Goal: Task Accomplishment & Management: Complete application form

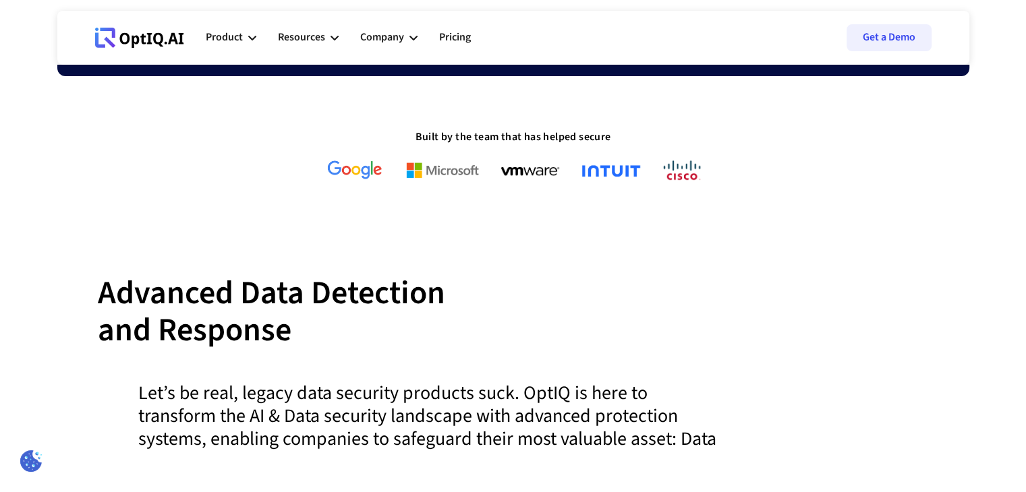
scroll to position [396, 0]
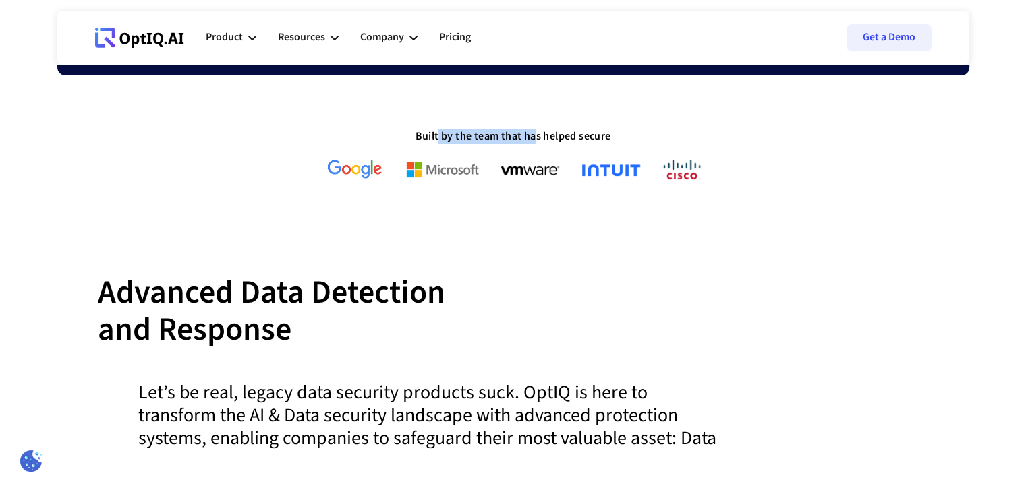
drag, startPoint x: 437, startPoint y: 138, endPoint x: 538, endPoint y: 136, distance: 101.2
click at [538, 136] on strong "Built by the team that has helped secure" at bounding box center [513, 136] width 196 height 15
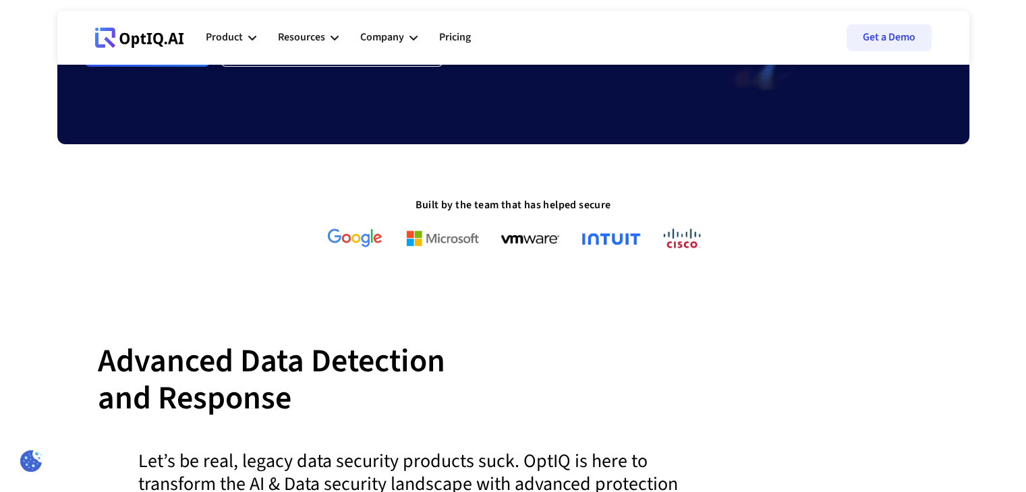
scroll to position [0, 0]
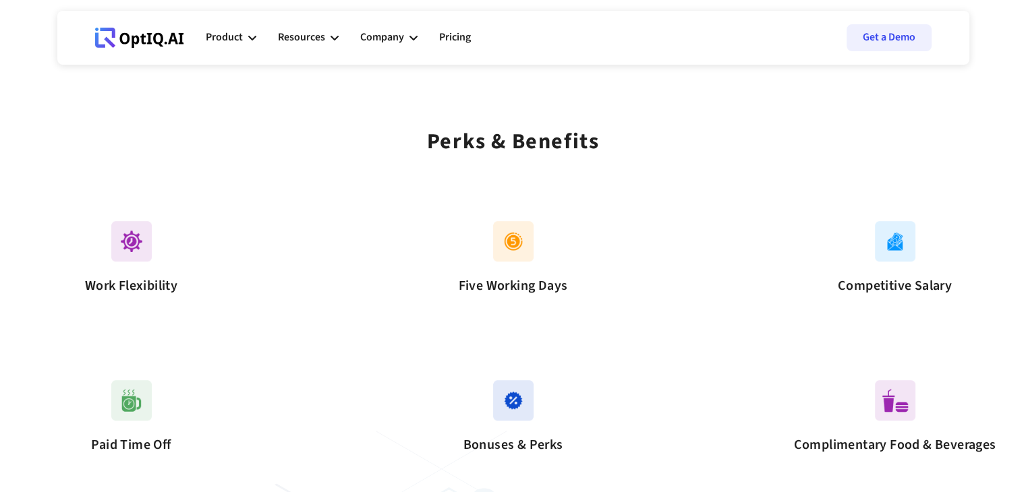
scroll to position [825, 0]
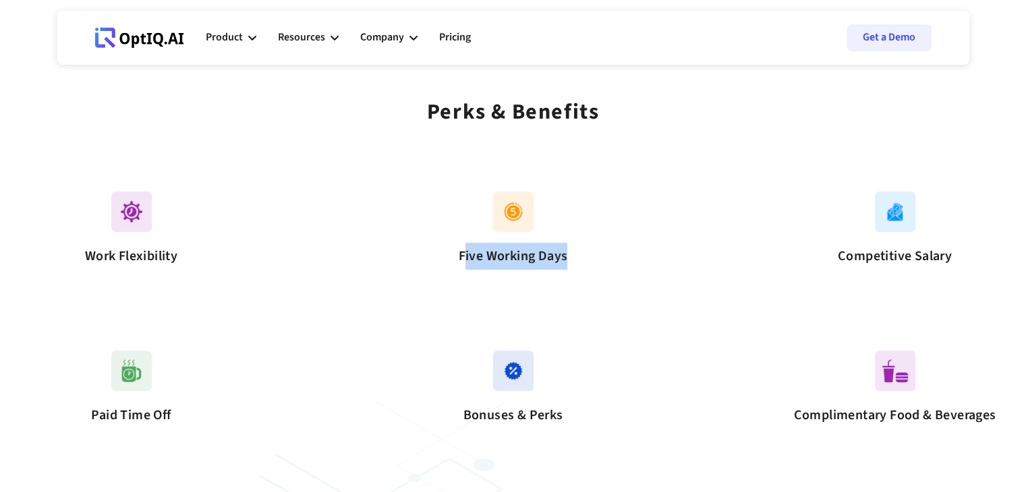
drag, startPoint x: 464, startPoint y: 258, endPoint x: 566, endPoint y: 258, distance: 102.5
click at [566, 258] on div "Five Working Days" at bounding box center [513, 256] width 202 height 27
drag, startPoint x: 160, startPoint y: 250, endPoint x: 201, endPoint y: 251, distance: 41.1
click at [201, 251] on div "Work Flexibility" at bounding box center [131, 256] width 202 height 27
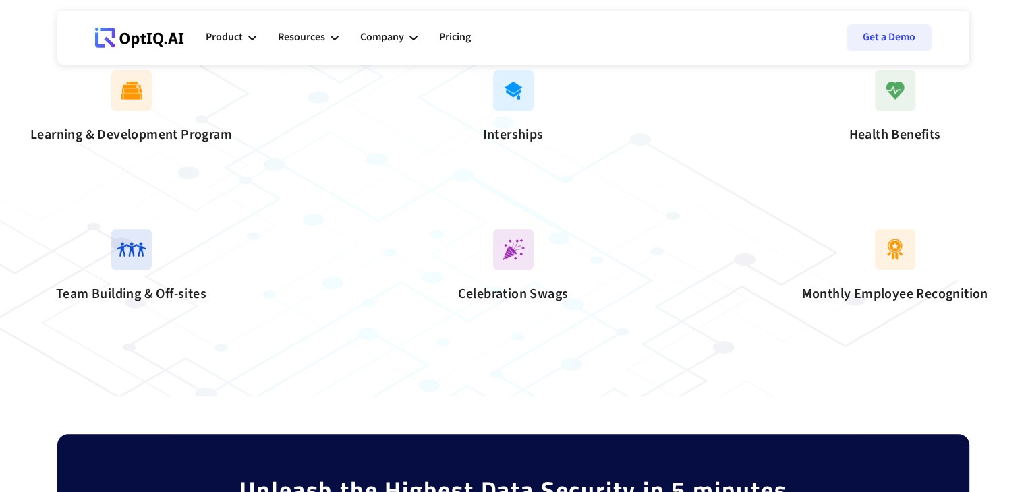
scroll to position [1266, 0]
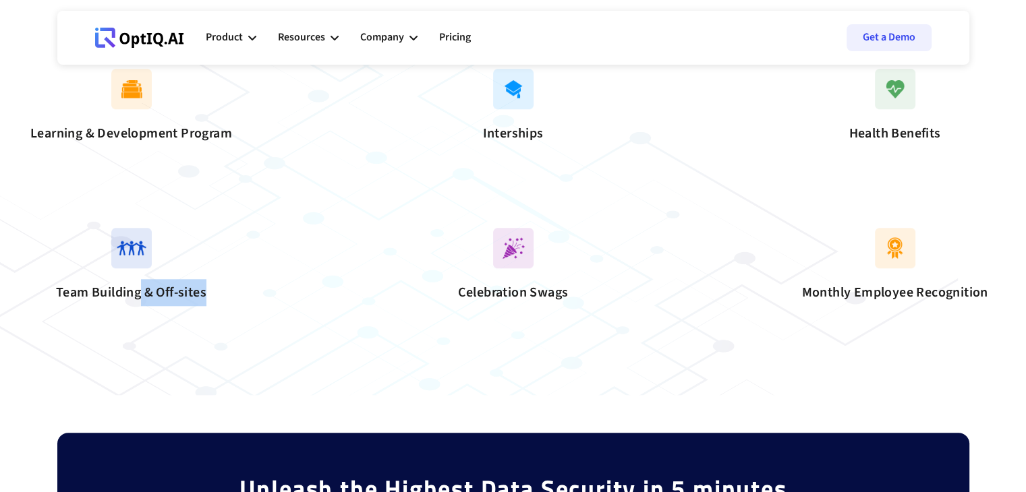
drag, startPoint x: 138, startPoint y: 343, endPoint x: 227, endPoint y: 349, distance: 89.2
click at [227, 306] on div "Team Building & Off-sites" at bounding box center [131, 292] width 202 height 27
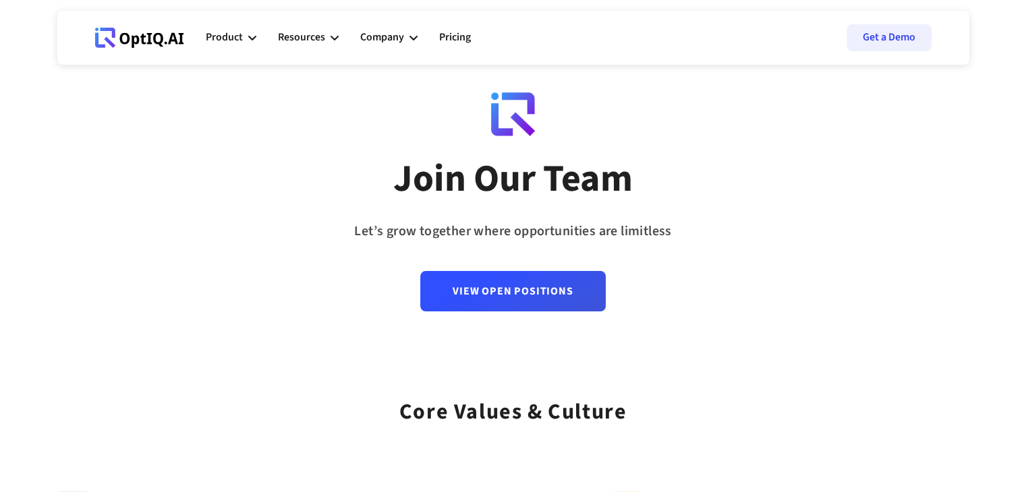
scroll to position [18, 0]
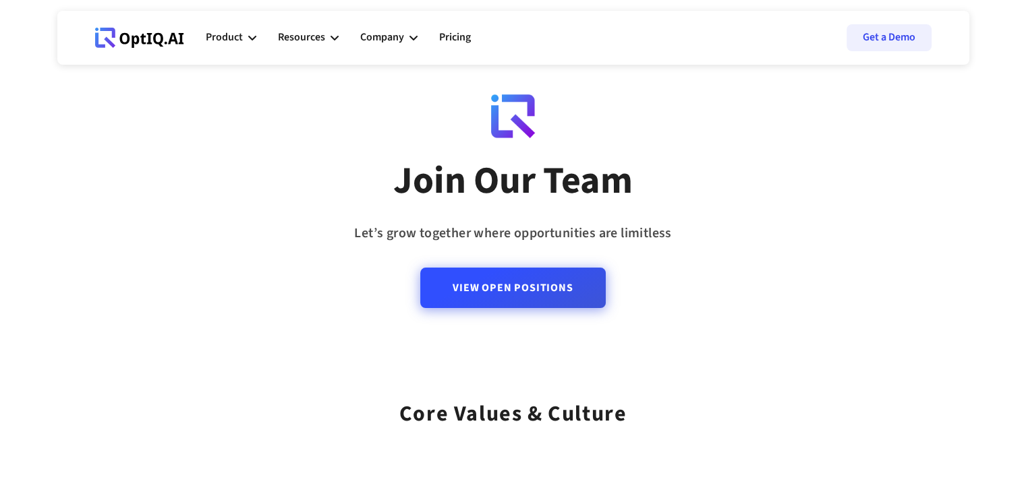
click at [494, 287] on link "View Open Positions" at bounding box center [512, 288] width 185 height 40
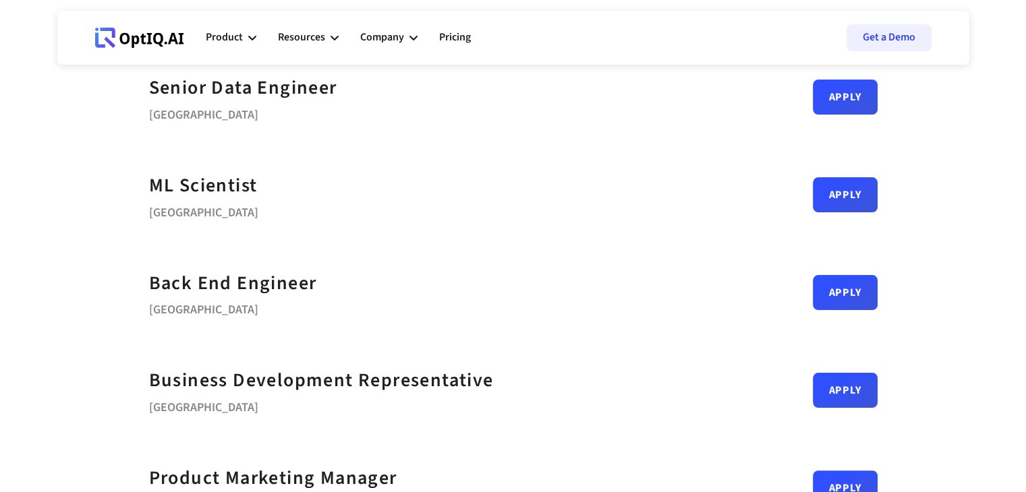
scroll to position [86, 0]
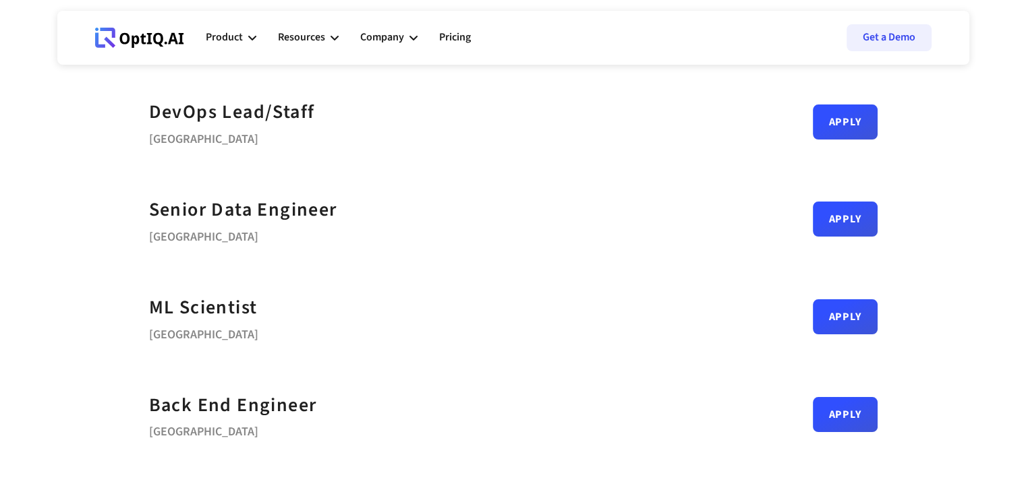
click at [324, 322] on div "ML Scientist Bengaluru Apply" at bounding box center [513, 317] width 728 height 98
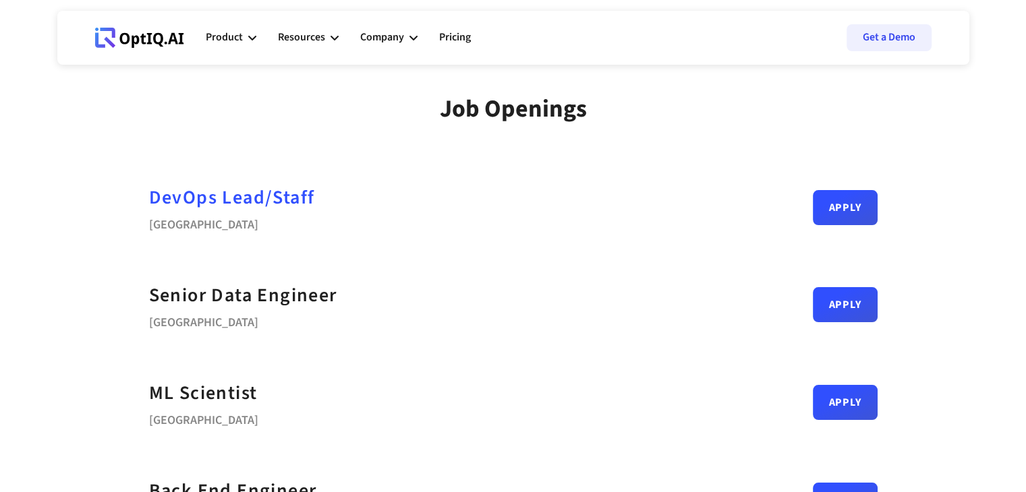
click at [293, 203] on div "DevOps Lead/Staff" at bounding box center [232, 198] width 166 height 30
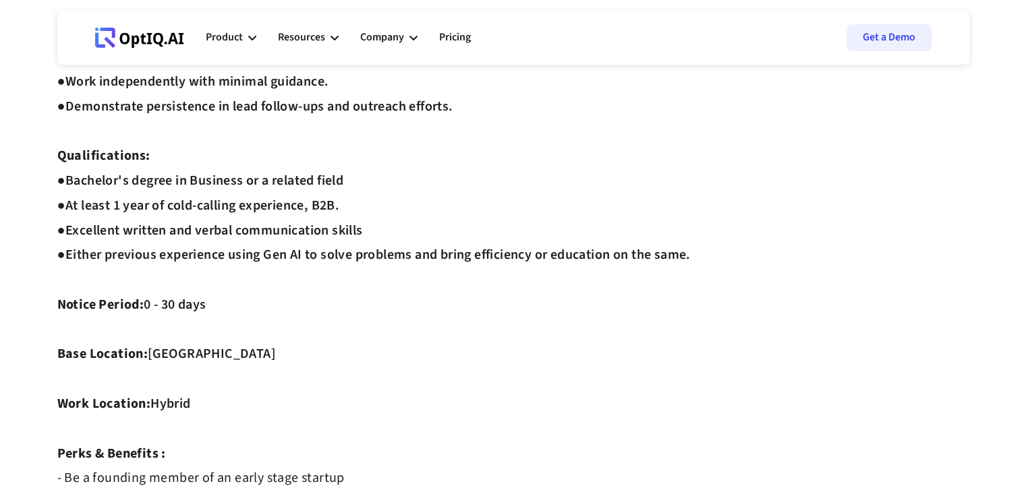
scroll to position [707, 0]
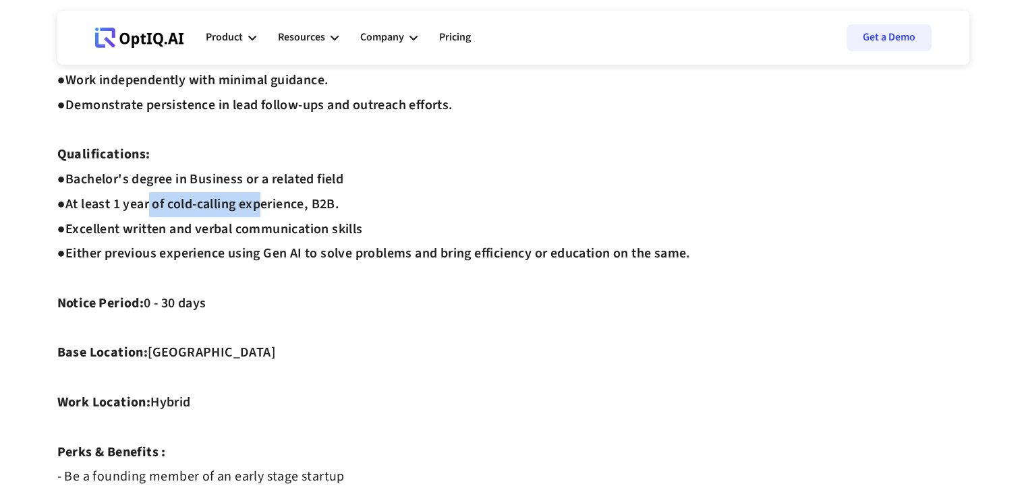
drag, startPoint x: 146, startPoint y: 208, endPoint x: 259, endPoint y: 216, distance: 113.0
click at [259, 216] on div "Job Description: ‍ As SDR, you will play a crucial role in our sales team by id…" at bounding box center [513, 80] width 912 height 1315
drag, startPoint x: 186, startPoint y: 278, endPoint x: 243, endPoint y: 289, distance: 58.3
click at [243, 289] on div "Job Description: ‍ As SDR, you will play a crucial role in our sales team by id…" at bounding box center [513, 80] width 912 height 1315
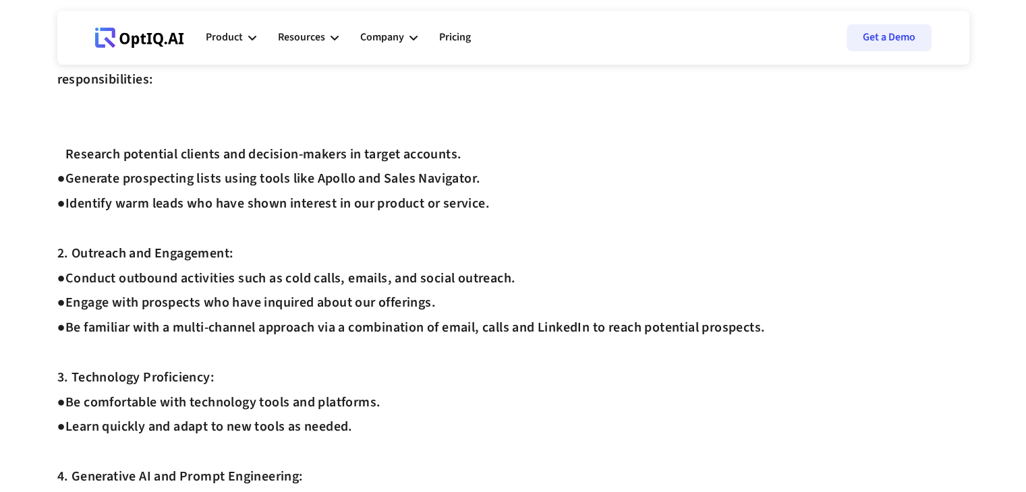
scroll to position [7, 0]
